Goal: Task Accomplishment & Management: Manage account settings

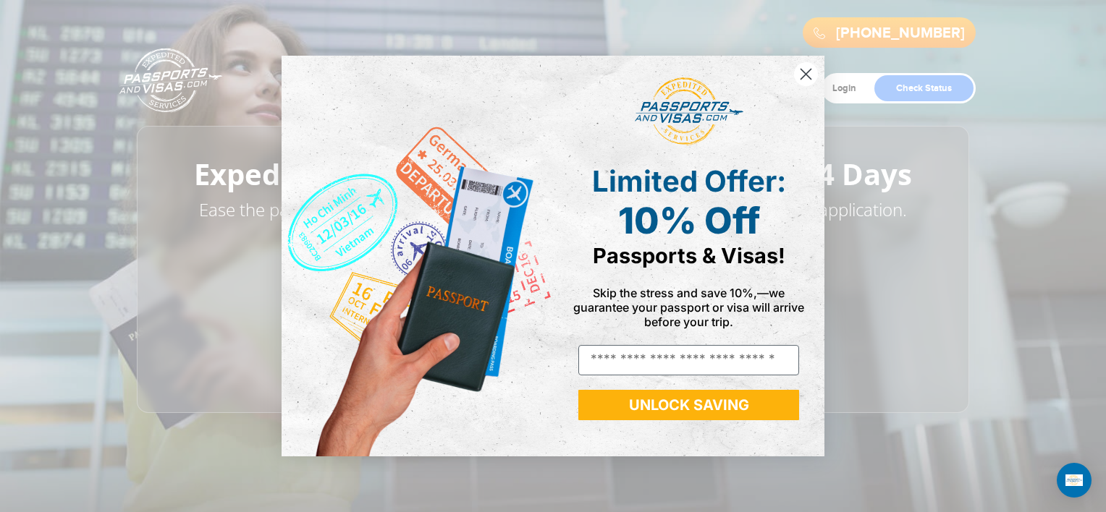
click at [936, 392] on div "Close dialog Limited Offer: 10% Off Passports & Visas! Skip the stress and save…" at bounding box center [553, 256] width 1106 height 512
click at [808, 73] on circle "Close dialog" at bounding box center [806, 74] width 24 height 24
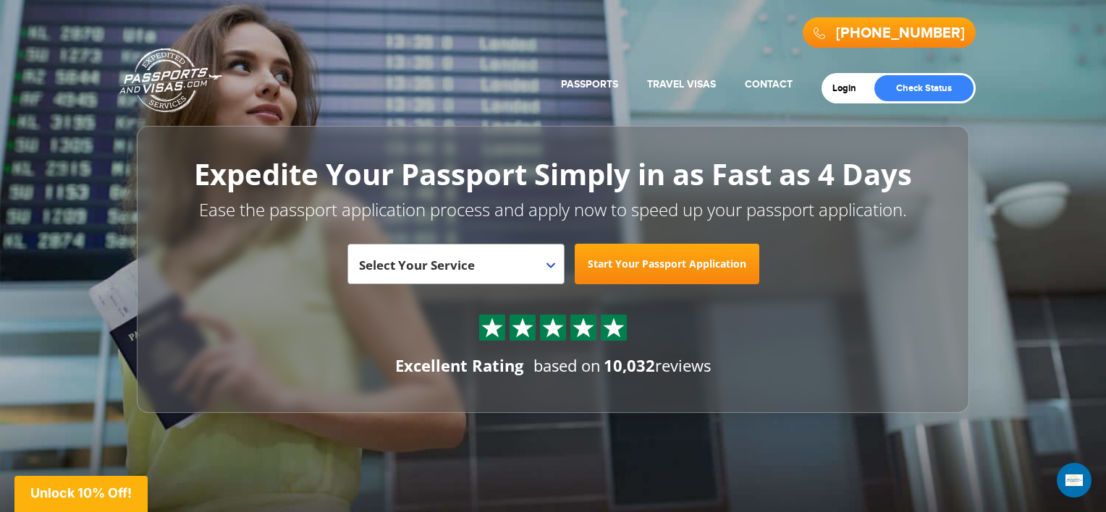
click at [805, 73] on body "800-860-8610 Passports & Visas.com Get Passport Get Visa Login Check Status Pas…" at bounding box center [553, 256] width 1106 height 512
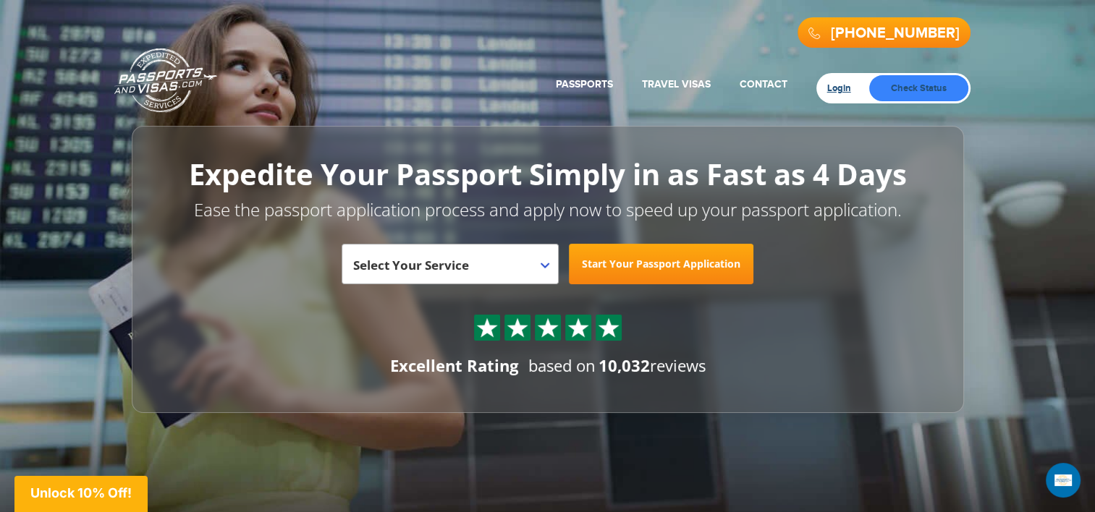
drag, startPoint x: 840, startPoint y: 90, endPoint x: 923, endPoint y: 85, distance: 84.1
click at [923, 85] on div "Login Check Status" at bounding box center [893, 88] width 154 height 30
click at [923, 85] on link "Check Status" at bounding box center [918, 88] width 99 height 26
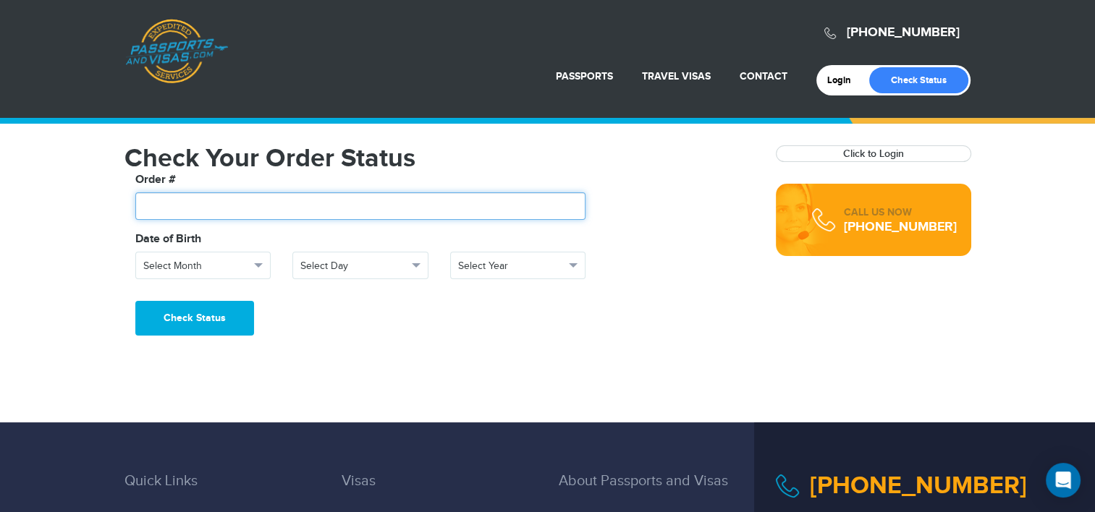
click at [340, 213] on input "text" at bounding box center [360, 207] width 451 height 28
type input "*******"
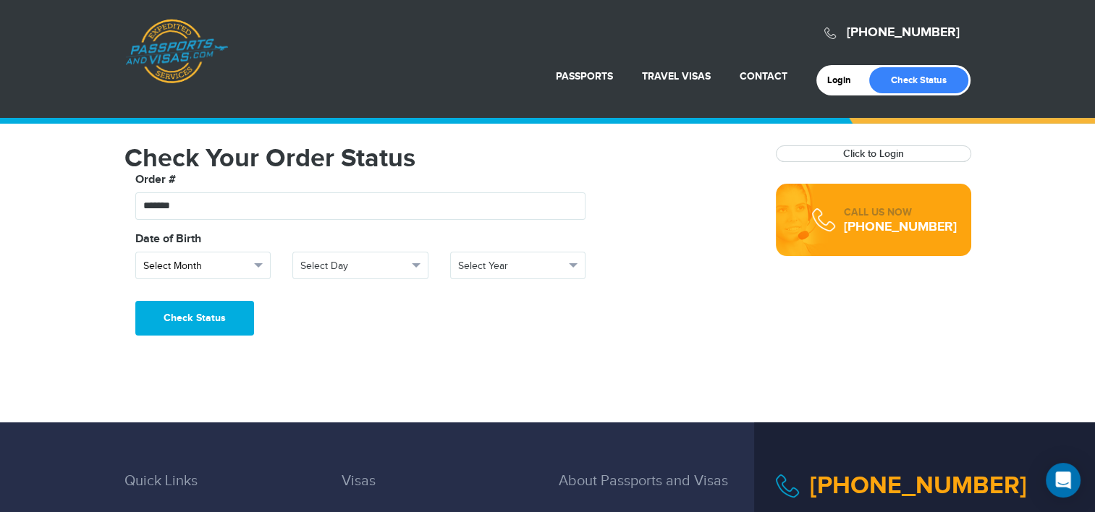
click at [253, 261] on button "Select Month" at bounding box center [203, 266] width 136 height 28
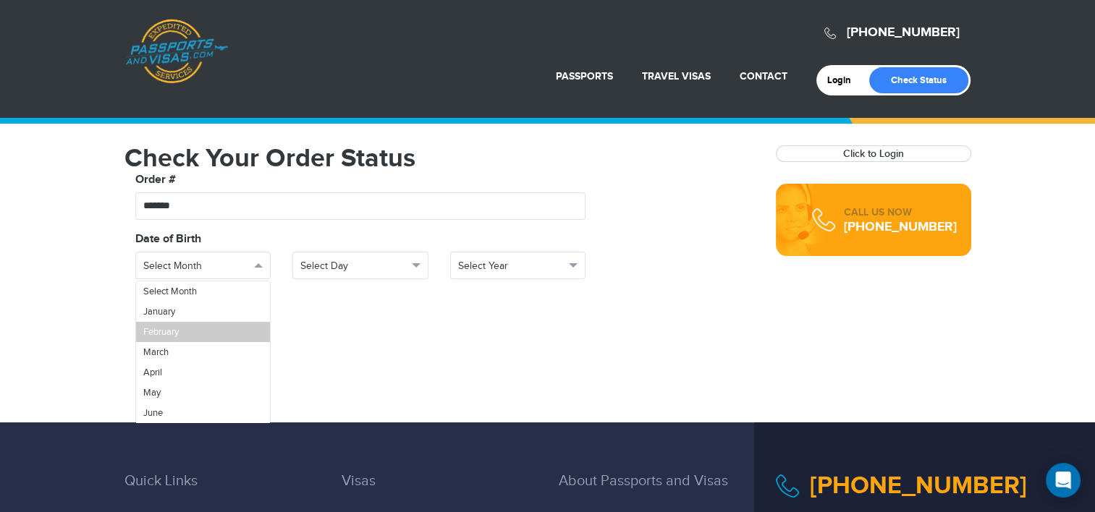
click at [209, 336] on link "February" at bounding box center [203, 332] width 135 height 20
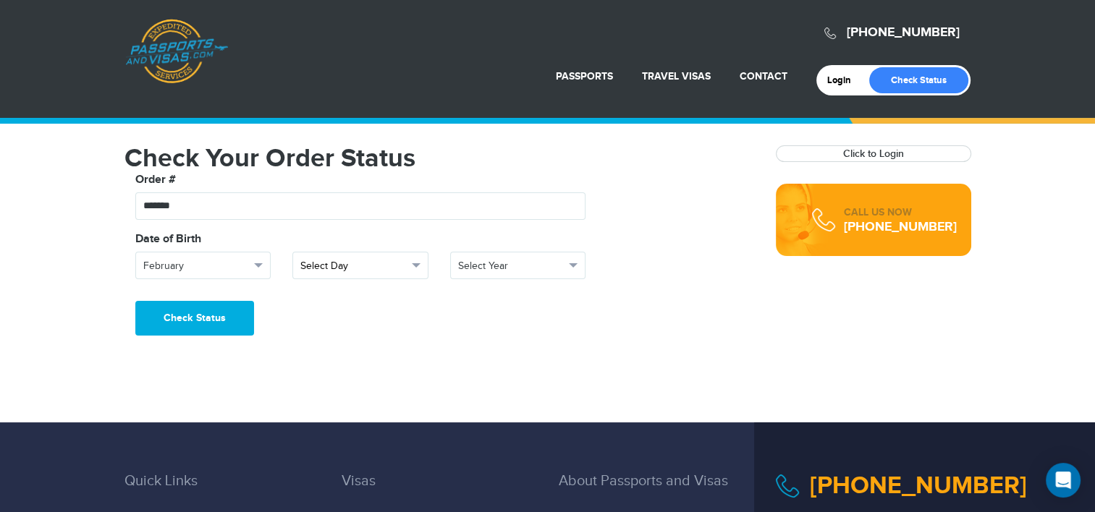
click at [416, 268] on button "Select Day" at bounding box center [360, 266] width 136 height 28
click at [331, 344] on link "12" at bounding box center [360, 344] width 135 height 20
click at [575, 271] on button "Select Year" at bounding box center [518, 266] width 136 height 28
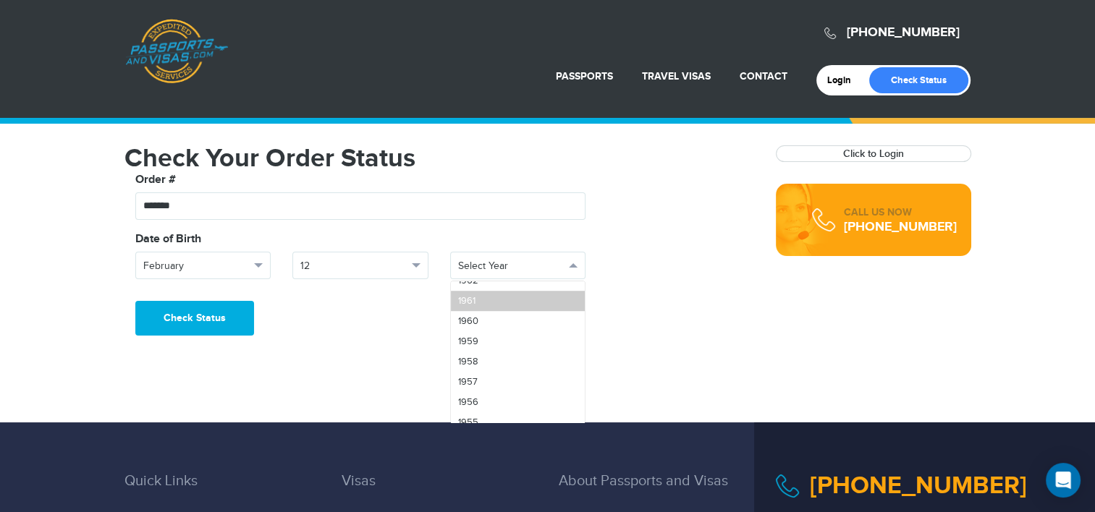
click at [515, 304] on link "1961" at bounding box center [518, 301] width 135 height 20
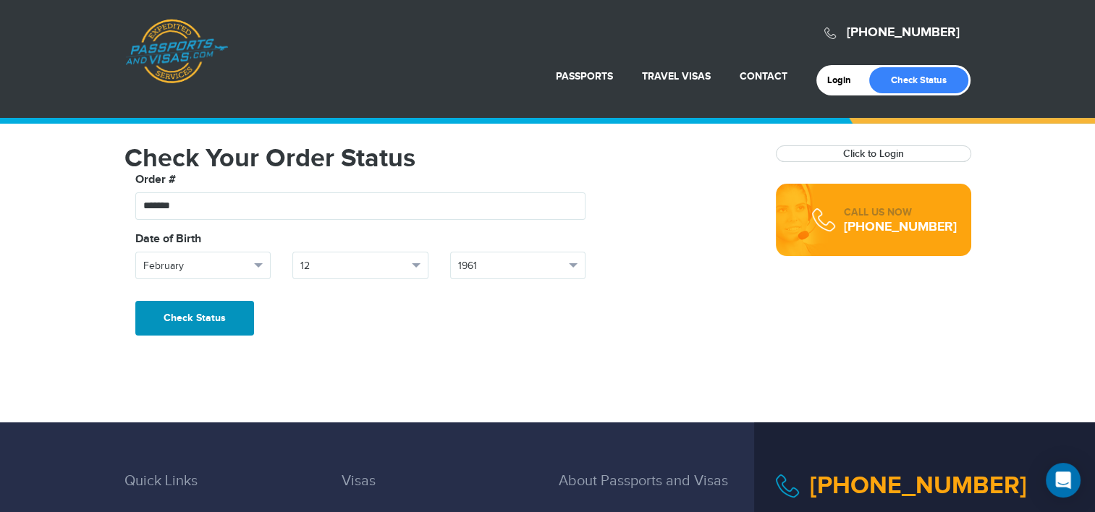
click at [213, 316] on button "Check Status" at bounding box center [194, 318] width 119 height 35
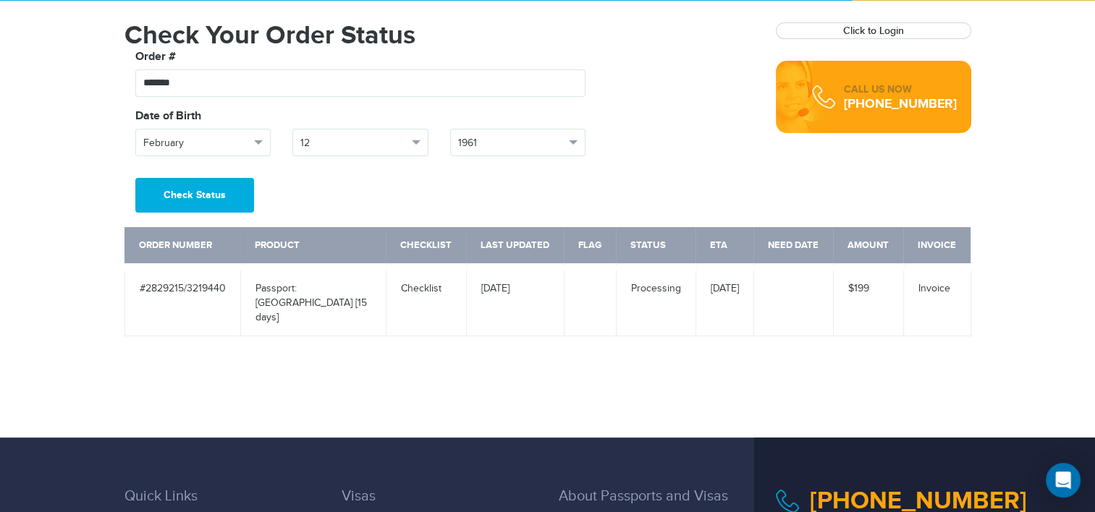
scroll to position [92, 0]
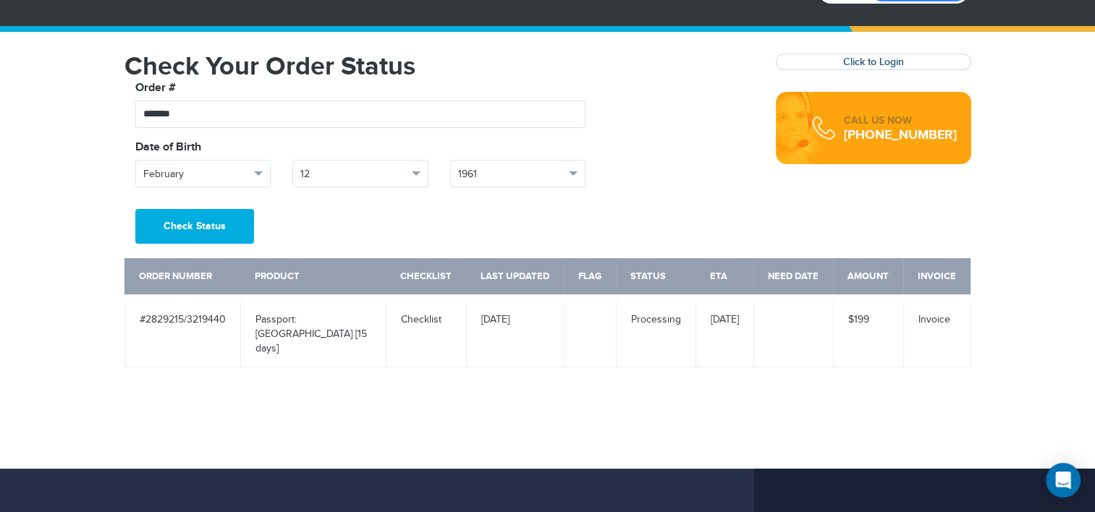
click at [866, 62] on link "Click to Login" at bounding box center [873, 62] width 61 height 12
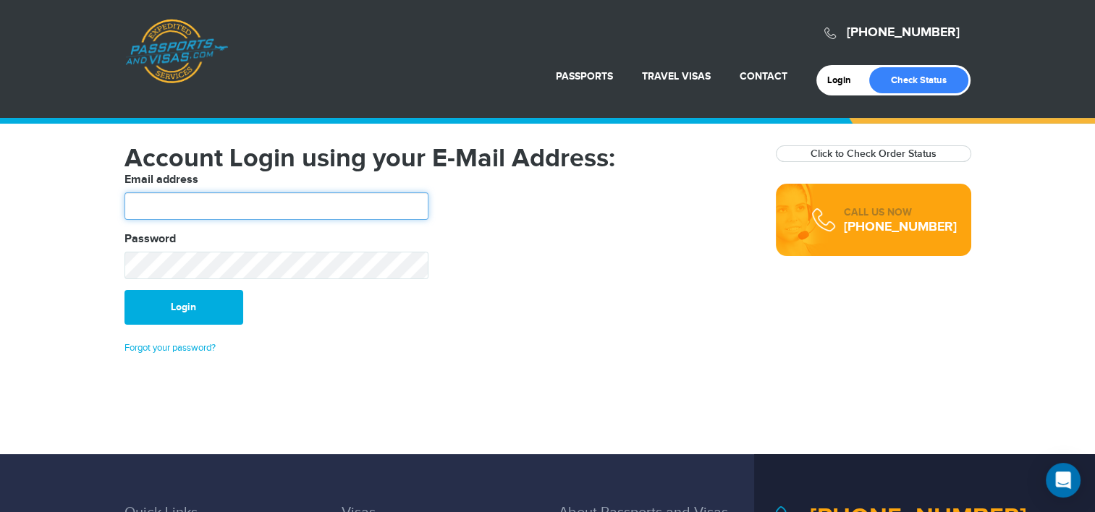
click at [337, 203] on input "text" at bounding box center [276, 207] width 304 height 28
type input "**********"
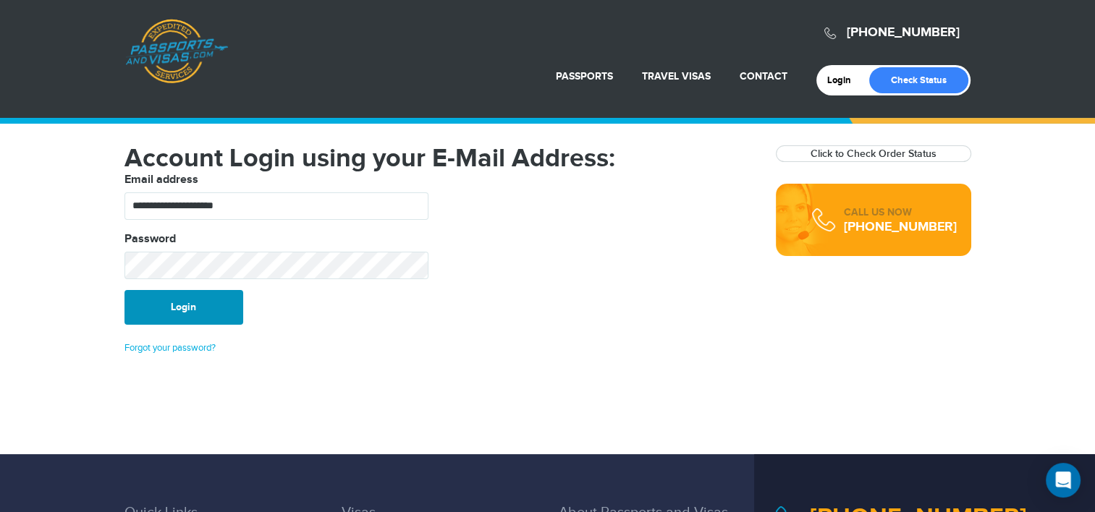
click at [217, 300] on button "Login" at bounding box center [183, 307] width 119 height 35
click at [219, 303] on button "Login" at bounding box center [183, 307] width 119 height 35
click at [176, 342] on link "Forgot your password?" at bounding box center [169, 348] width 91 height 12
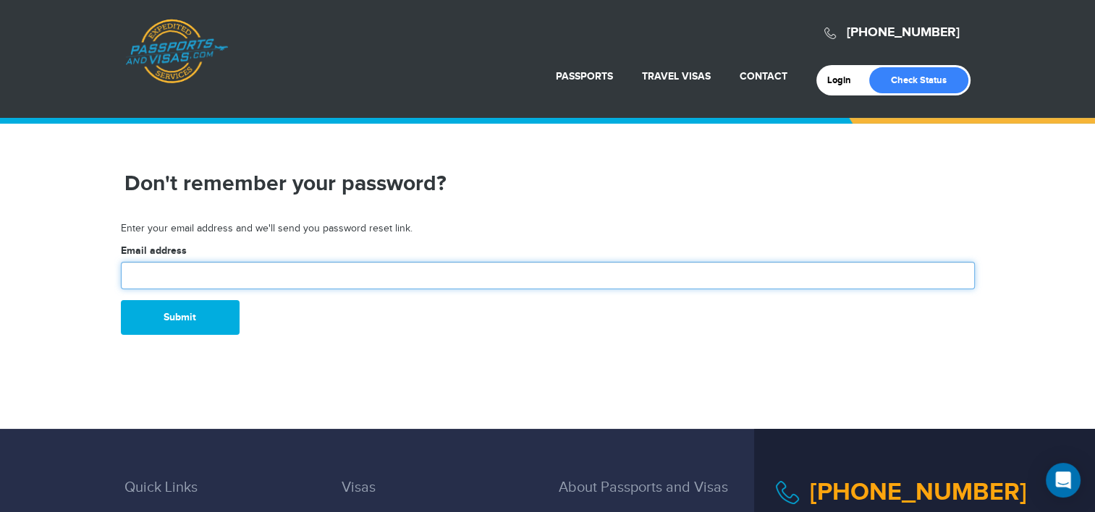
click at [237, 274] on input "text" at bounding box center [548, 276] width 854 height 28
type input "**********"
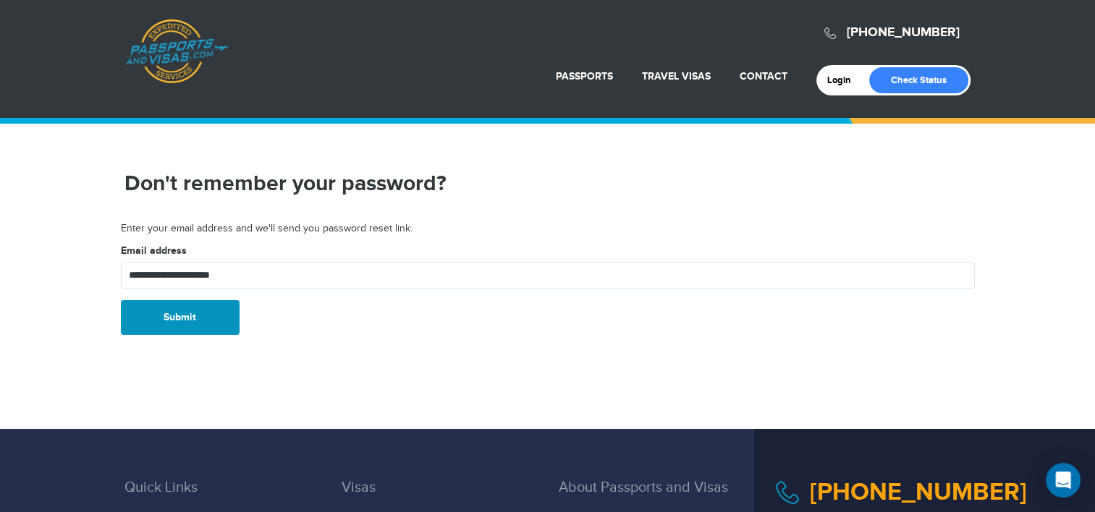
click at [207, 327] on button "Submit" at bounding box center [180, 317] width 119 height 35
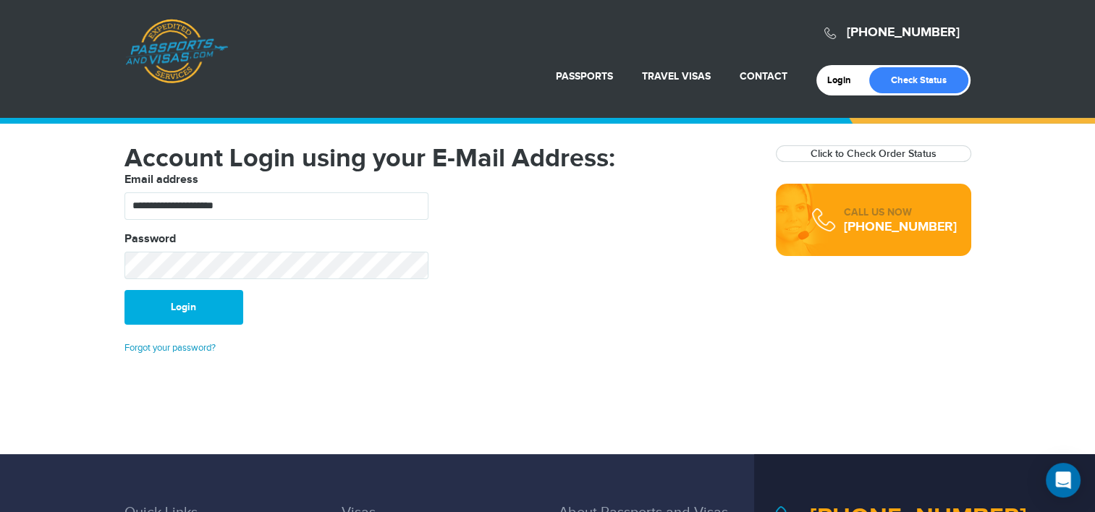
click at [171, 350] on link "Forgot your password?" at bounding box center [169, 348] width 91 height 12
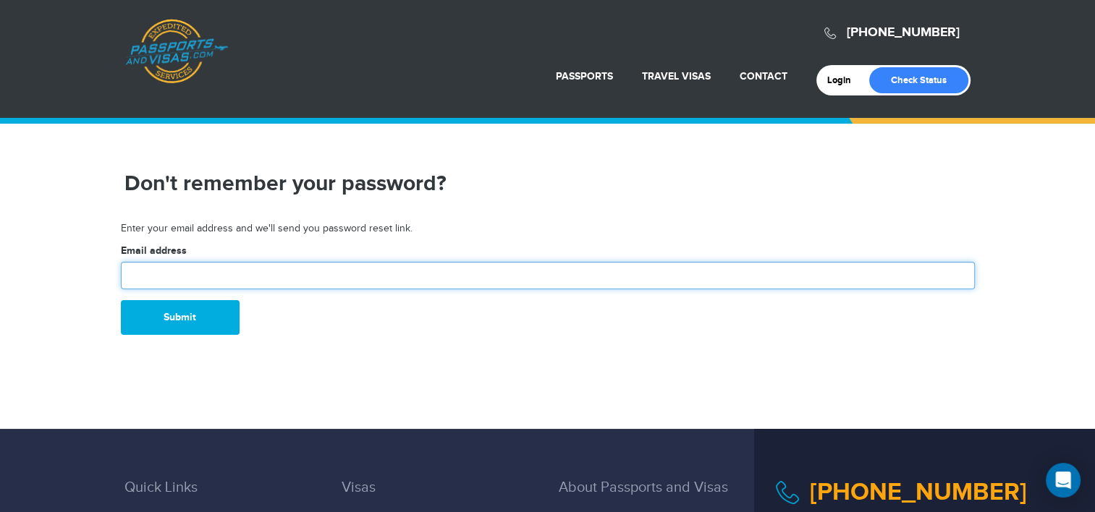
click at [212, 284] on input "text" at bounding box center [548, 276] width 854 height 28
type input "**********"
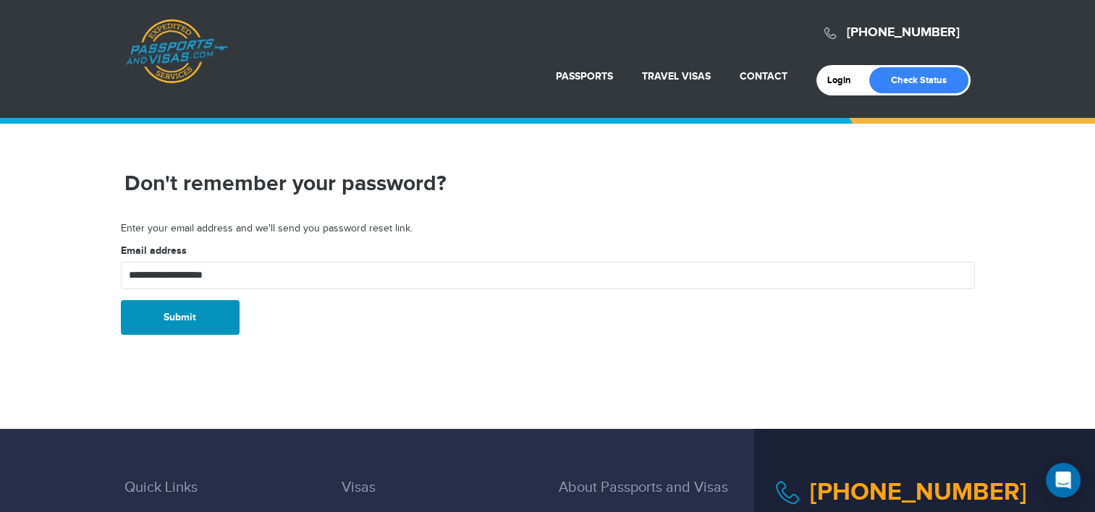
click at [200, 326] on button "Submit" at bounding box center [180, 317] width 119 height 35
